Goal: Entertainment & Leisure: Consume media (video, audio)

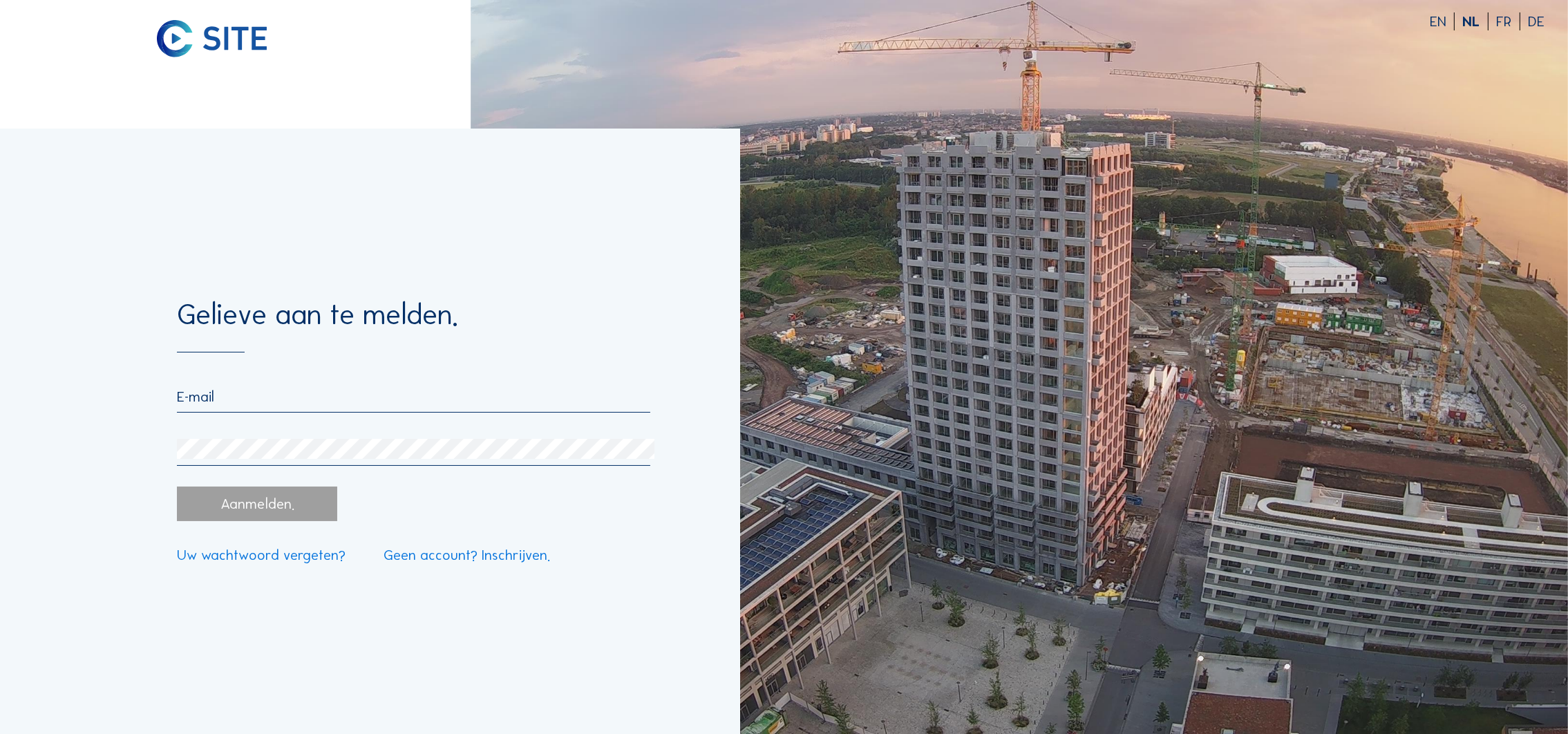
click at [229, 401] on input "email" at bounding box center [412, 396] width 472 height 18
type input "[PERSON_NAME][EMAIL_ADDRESS][PERSON_NAME][DOMAIN_NAME]"
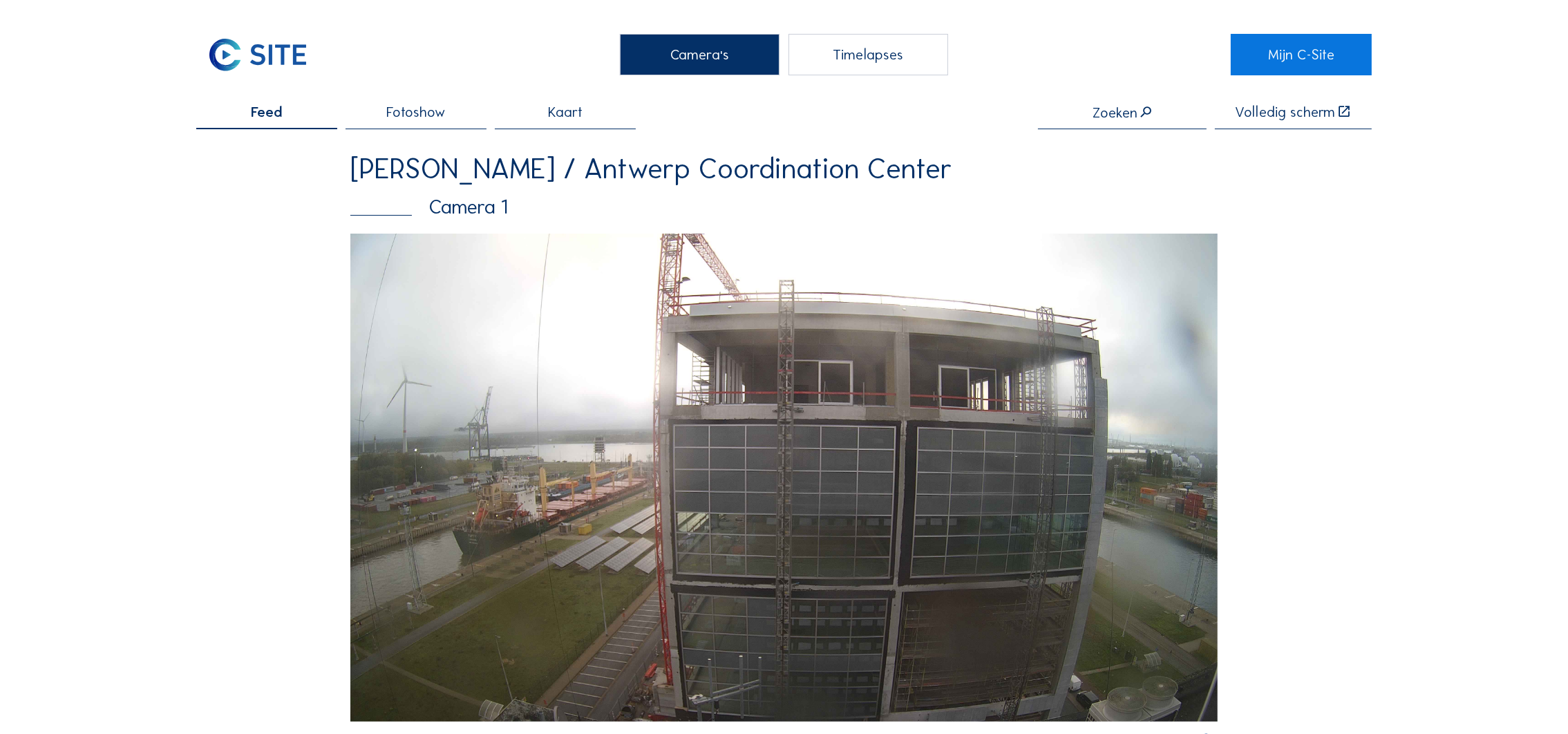
click at [914, 44] on div "Timelapses" at bounding box center [868, 53] width 159 height 41
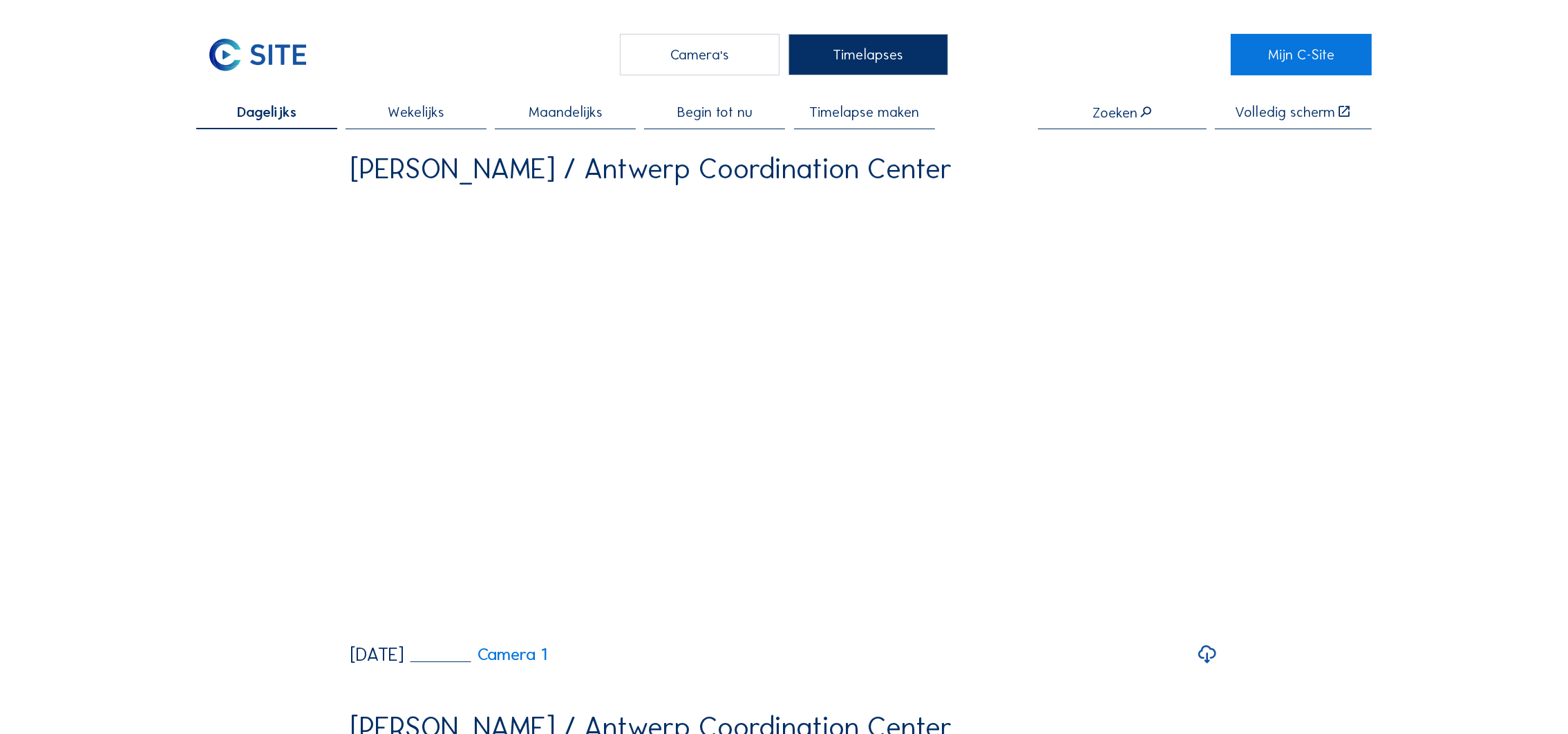
click at [445, 107] on span "Wekelijks" at bounding box center [415, 112] width 56 height 14
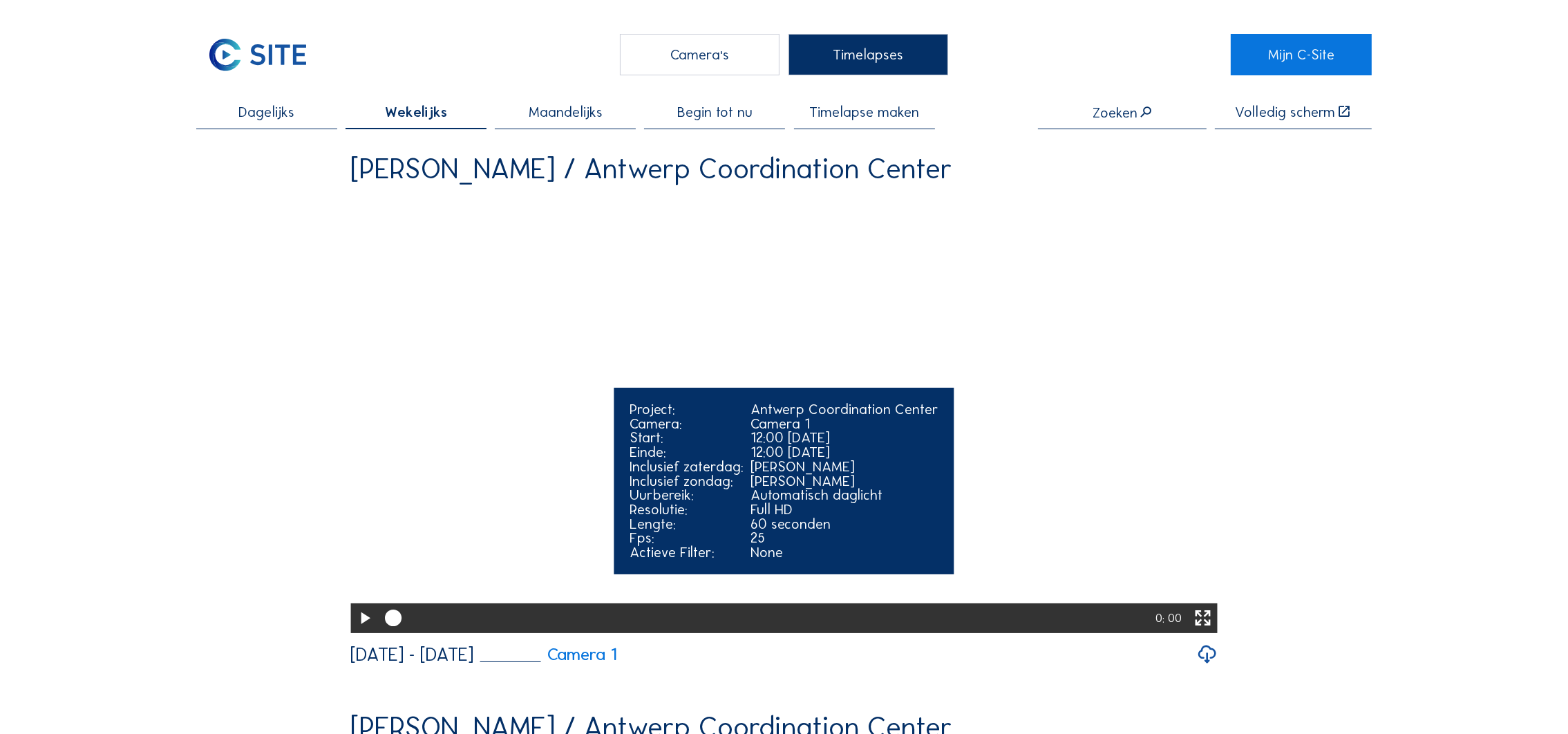
scroll to position [104, 0]
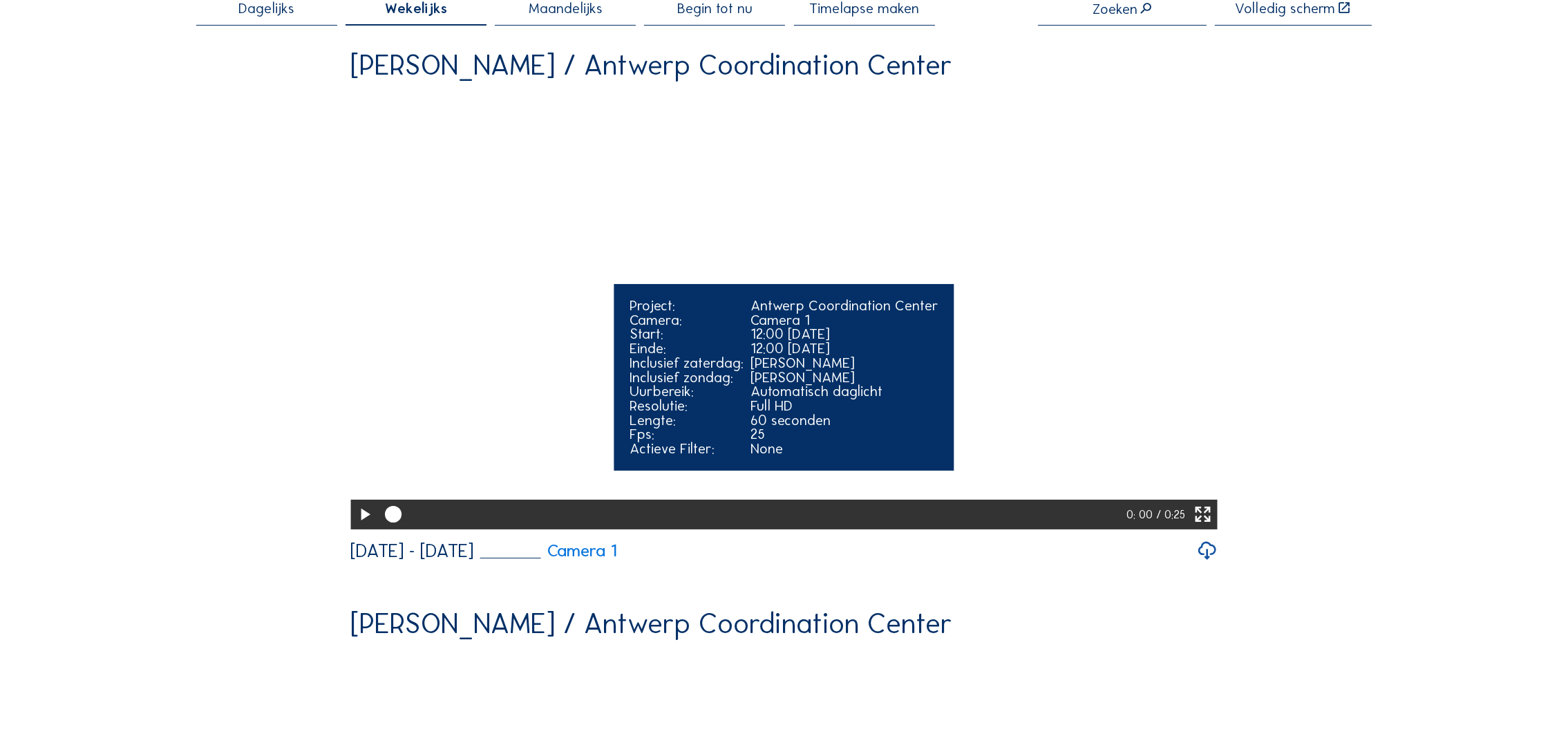
click at [360, 528] on icon at bounding box center [365, 515] width 20 height 25
